Goal: Task Accomplishment & Management: Manage account settings

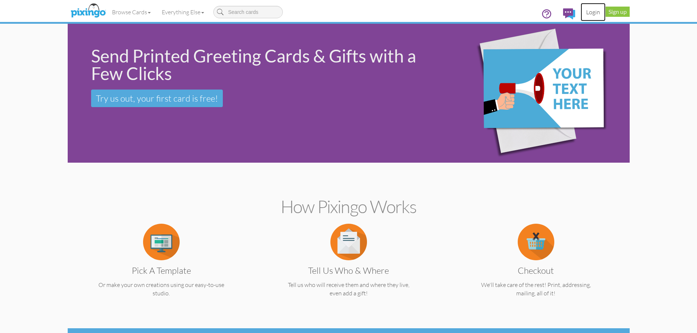
click at [592, 16] on link "Login" at bounding box center [592, 12] width 25 height 18
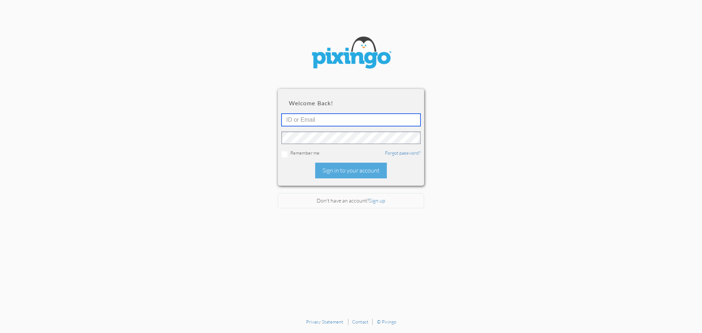
type input "[PERSON_NAME][EMAIL_ADDRESS][DOMAIN_NAME]"
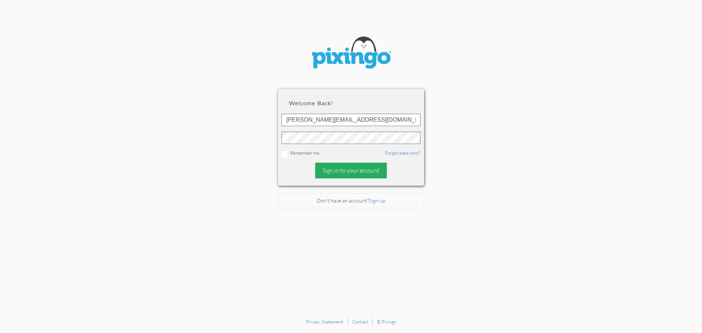
click at [330, 171] on div "Sign in to your account" at bounding box center [351, 171] width 72 height 16
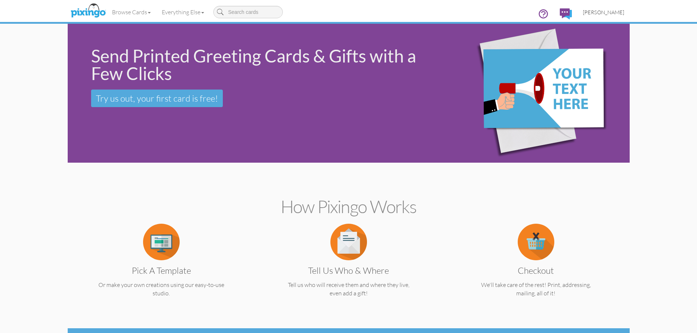
click at [610, 9] on span "[PERSON_NAME]" at bounding box center [603, 12] width 41 height 6
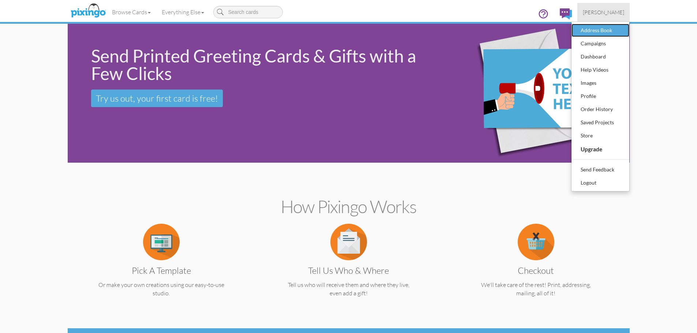
click at [589, 30] on div "Address Book" at bounding box center [600, 30] width 43 height 11
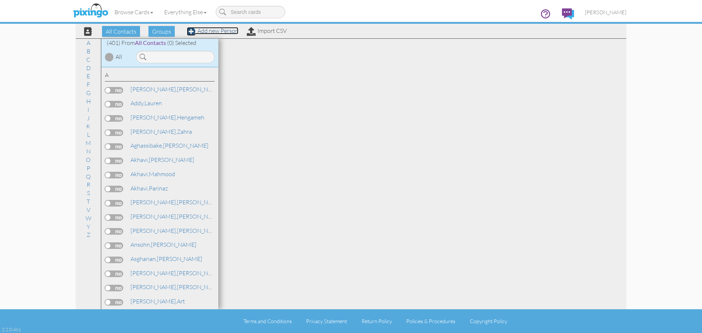
click at [222, 29] on link "Add new Person" at bounding box center [213, 30] width 52 height 7
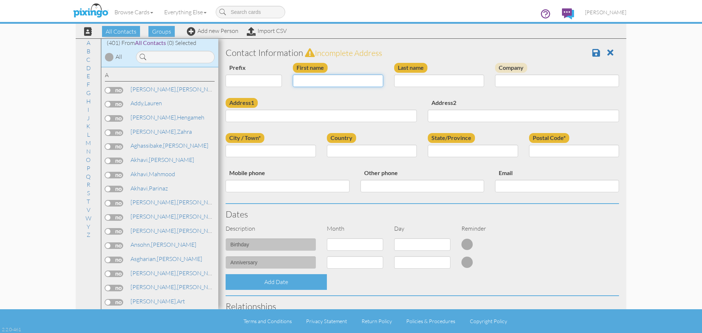
click at [316, 82] on input "First name" at bounding box center [338, 81] width 90 height 12
type input "[PERSON_NAME]"
type input "Raymond"
type input "[STREET_ADDRESS]"
type input "APT 1312"
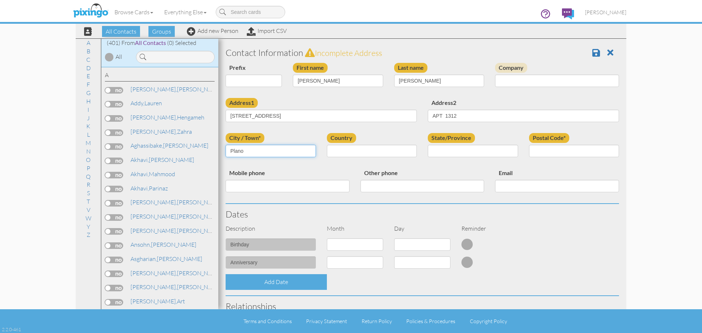
type input "Plano"
select select "object:1983"
select select "object:2281"
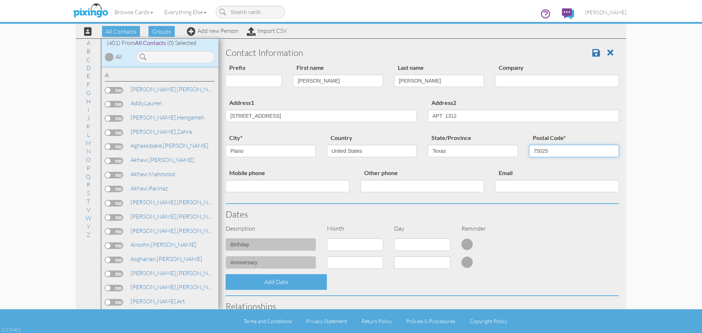
type input "75025"
click at [369, 244] on select "1 - Jan 2 - Feb 3 - Mar 4 - Apr 5 - May 6 - Jun 7 - Jul 8 - Aug 9 - Sep 10 - Oc…" at bounding box center [355, 244] width 56 height 12
select select "object:1981"
click at [327, 238] on select "1 - Jan 2 - Feb 3 - Mar 4 - Apr 5 - May 6 - Jun 7 - Jul 8 - Aug 9 - Sep 10 - Oc…" at bounding box center [355, 244] width 56 height 12
click at [411, 246] on select "1 2 3 4 5 6 7 8 9 10 11 12 13 14 15 16 17 18 19 20 21 22 23 24 25 26 27 28 29 30" at bounding box center [422, 244] width 56 height 12
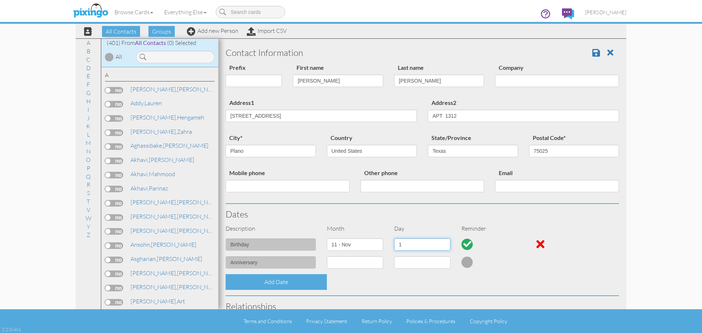
select select "number:26"
click at [394, 238] on select "1 2 3 4 5 6 7 8 9 10 11 12 13 14 15 16 17 18 19 20 21 22 23 24 25 26 27 28 29 30" at bounding box center [422, 244] width 56 height 12
click at [592, 54] on span at bounding box center [596, 52] width 8 height 9
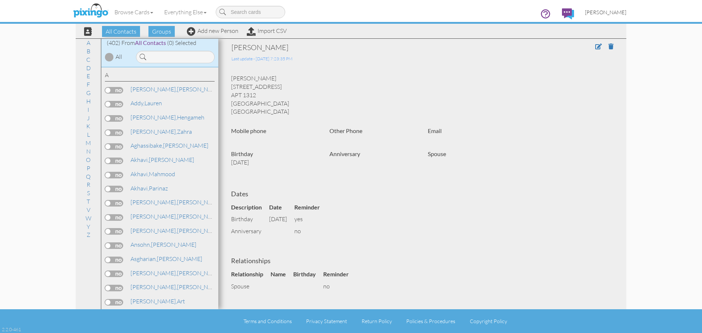
click at [617, 15] on span "[PERSON_NAME]" at bounding box center [605, 12] width 41 height 6
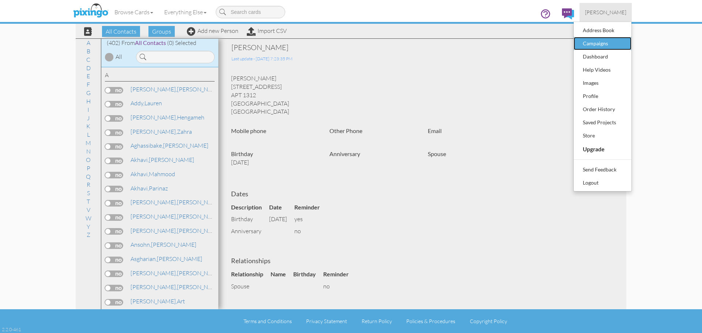
click at [604, 39] on div "Campaigns" at bounding box center [602, 43] width 43 height 11
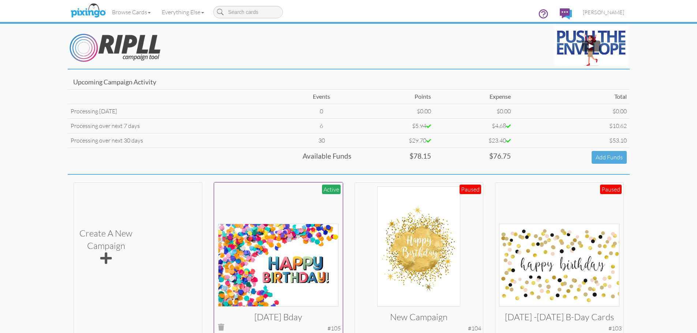
click at [298, 246] on img at bounding box center [278, 265] width 120 height 83
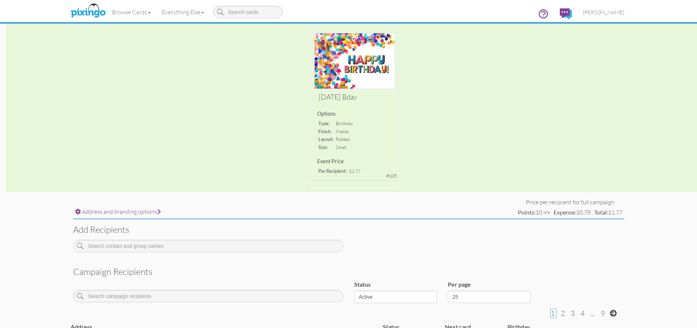
scroll to position [146, 0]
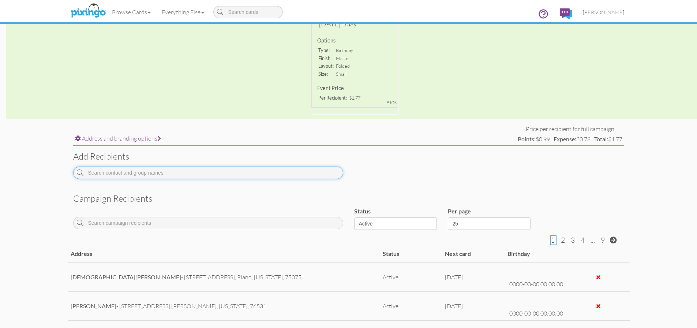
click at [173, 169] on input at bounding box center [208, 172] width 270 height 12
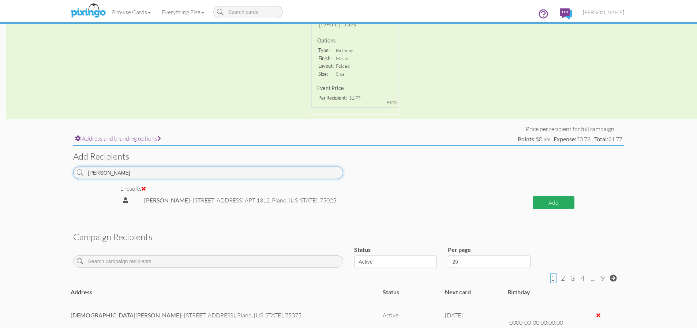
type input "[PERSON_NAME]"
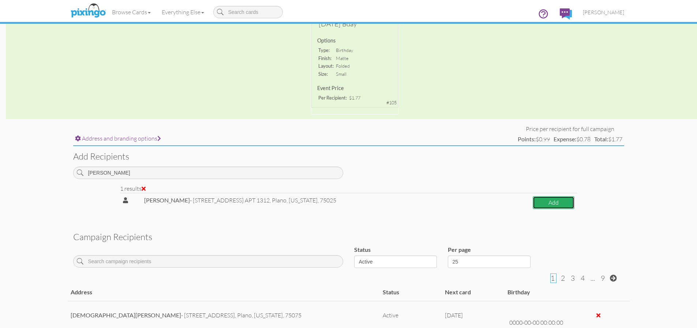
click at [538, 204] on button "Add" at bounding box center [553, 202] width 42 height 13
